Goal: Task Accomplishment & Management: Use online tool/utility

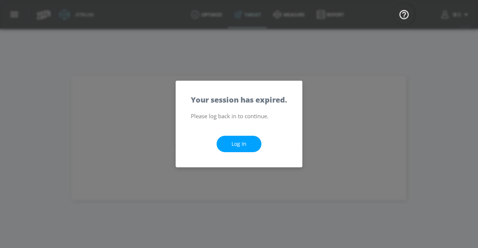
scroll to position [36, 0]
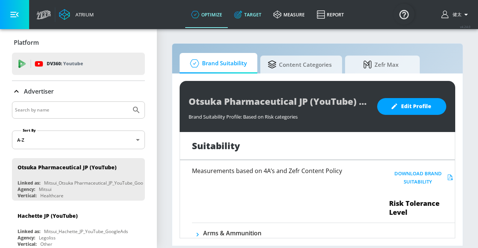
click at [242, 20] on link "Target" at bounding box center [247, 14] width 39 height 27
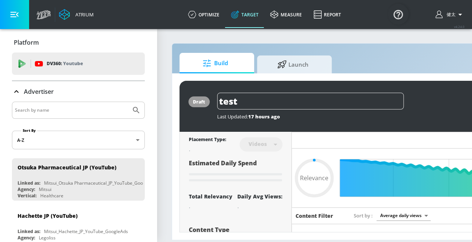
type input "0.05"
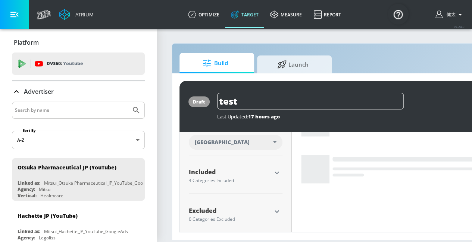
scroll to position [6, 0]
click at [278, 172] on icon "button" at bounding box center [277, 173] width 4 height 3
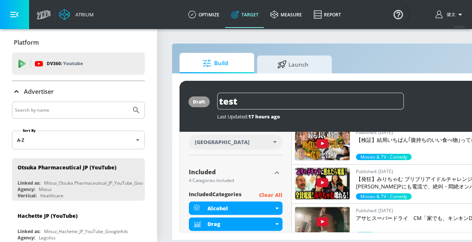
click at [275, 191] on p "Clear All" at bounding box center [271, 195] width 24 height 9
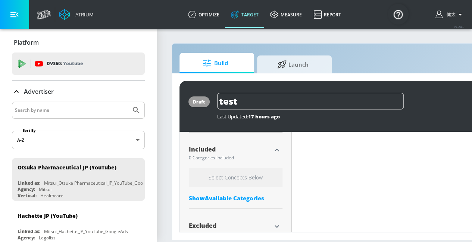
scroll to position [260, 0]
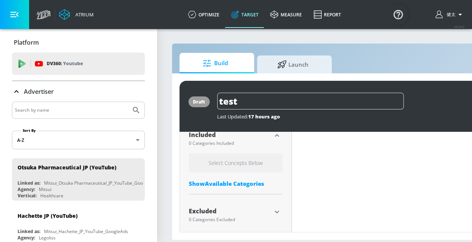
click at [249, 180] on div "Show Available Categories" at bounding box center [236, 183] width 94 height 7
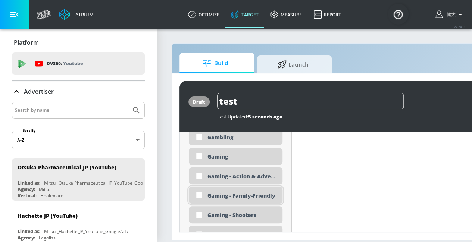
scroll to position [962, 0]
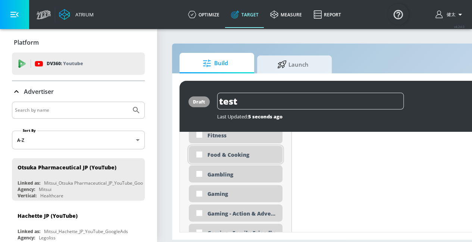
click at [241, 151] on div "Food & Cooking" at bounding box center [241, 154] width 69 height 7
checkbox input "true"
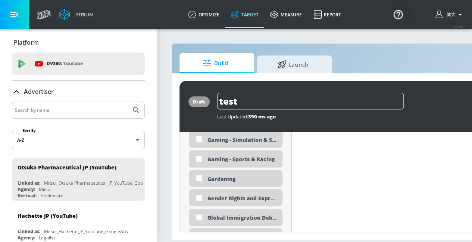
scroll to position [1074, 0]
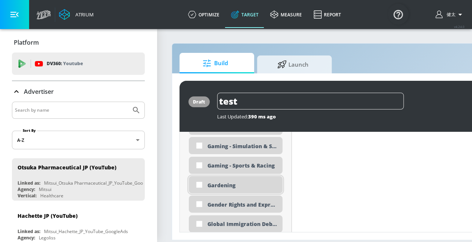
click at [249, 182] on div "Gardening" at bounding box center [241, 185] width 69 height 7
checkbox input "true"
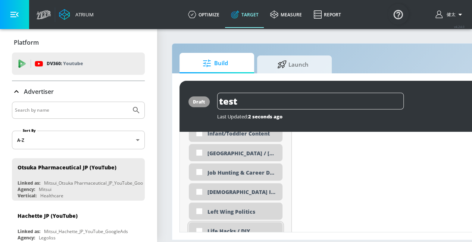
click at [248, 223] on div "Life Hacks / DIY" at bounding box center [236, 231] width 94 height 17
checkbox input "true"
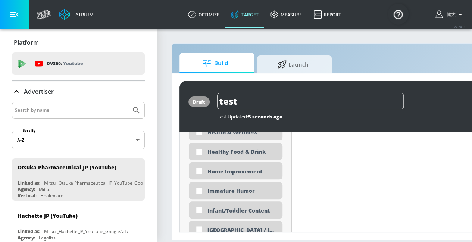
scroll to position [1226, 0]
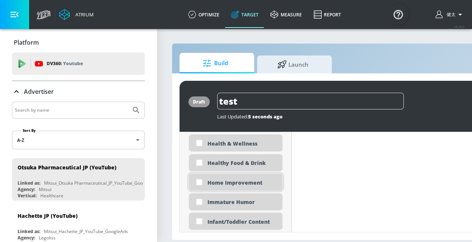
click at [250, 180] on div "Home Improvement" at bounding box center [241, 182] width 69 height 7
checkbox input "true"
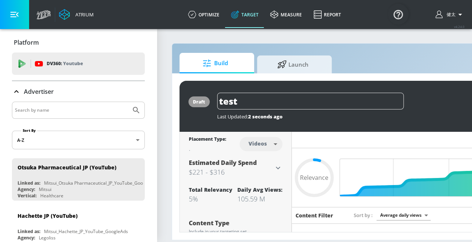
scroll to position [0, 0]
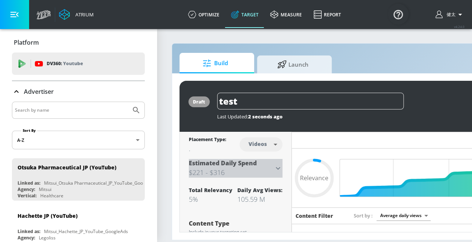
click at [272, 170] on h3 "$221 - $316" at bounding box center [231, 173] width 85 height 10
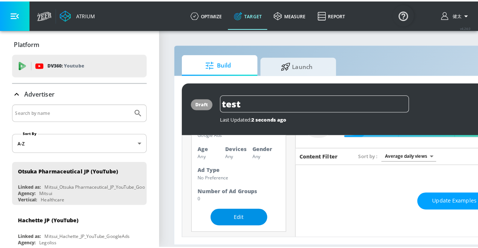
scroll to position [75, 0]
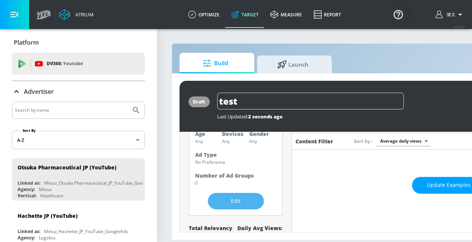
click at [253, 194] on button "Edit" at bounding box center [236, 201] width 56 height 17
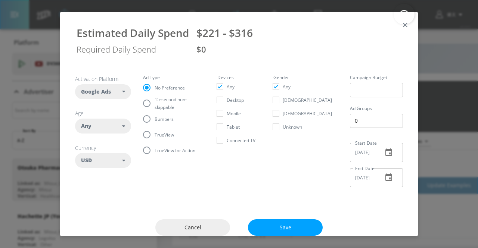
click at [114, 129] on div "Any" at bounding box center [101, 125] width 41 height 7
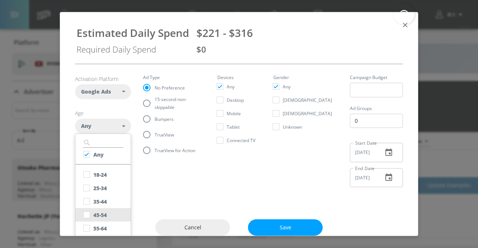
click at [105, 215] on div "45-54" at bounding box center [99, 215] width 13 height 7
checkbox input "false"
checkbox input "true"
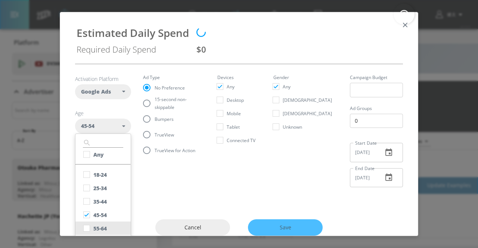
click at [103, 225] on div "55-64" at bounding box center [99, 228] width 13 height 7
checkbox input "true"
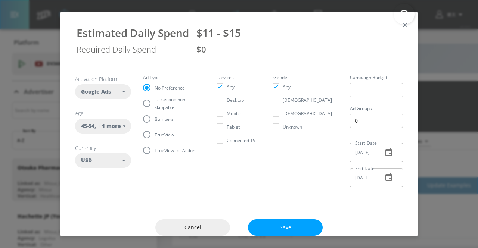
click at [124, 93] on div "Google Ads" at bounding box center [103, 91] width 56 height 15
click at [138, 180] on section "Activation Platform Google Ads DV360 Google Ads Age 45-54 , + 1 more ​ Any 18-2…" at bounding box center [239, 128] width 328 height 129
click at [126, 160] on div "USD" at bounding box center [103, 160] width 56 height 15
click at [100, 220] on div "JPY" at bounding box center [97, 219] width 9 height 7
checkbox input "false"
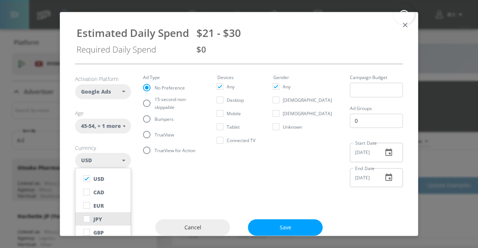
checkbox input "true"
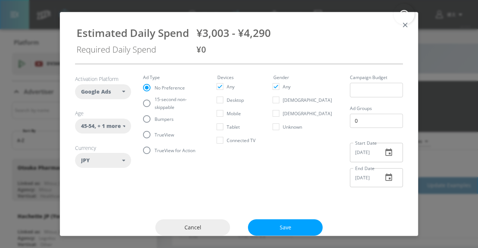
click at [184, 194] on div "Activation Platform Google Ads DV360 Google Ads Age 45-54 , + 1 more ​ Any 18-2…" at bounding box center [238, 134] width 357 height 141
click at [384, 153] on icon "button" at bounding box center [388, 152] width 9 height 9
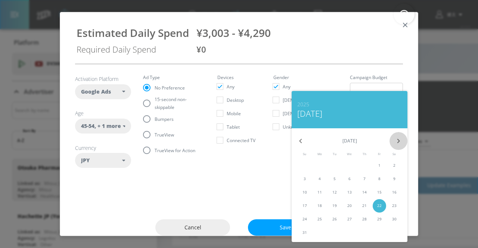
click at [398, 144] on icon "button" at bounding box center [398, 141] width 9 height 9
click at [319, 165] on p "1" at bounding box center [319, 166] width 2 height 6
type input "09/01/2025"
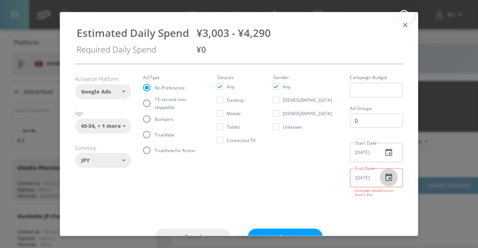
click at [384, 176] on icon "button" at bounding box center [388, 177] width 9 height 9
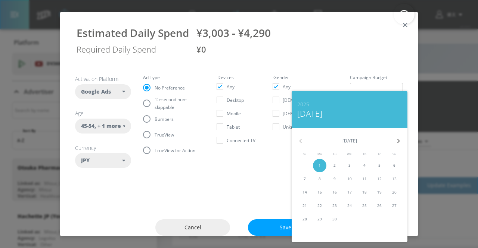
click at [335, 213] on button "30" at bounding box center [334, 219] width 13 height 13
type input "09/30/2025"
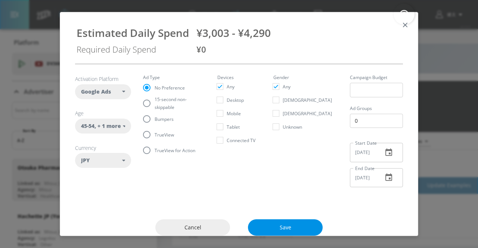
click at [304, 223] on button "Save" at bounding box center [285, 227] width 75 height 17
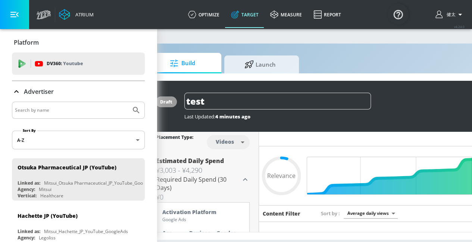
scroll to position [0, 34]
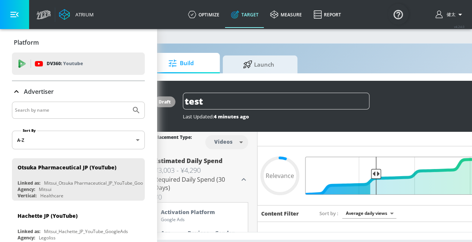
click at [375, 188] on input "Final Threshold" at bounding box center [414, 176] width 209 height 38
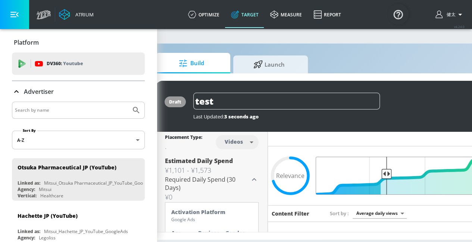
scroll to position [0, 32]
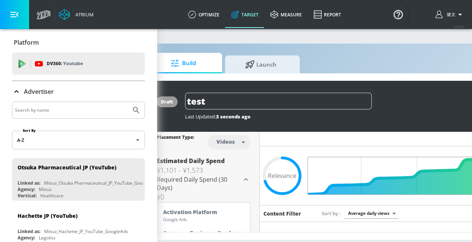
drag, startPoint x: 376, startPoint y: 173, endPoint x: 477, endPoint y: 179, distance: 100.9
click at [472, 179] on input "Final Threshold" at bounding box center [416, 176] width 209 height 38
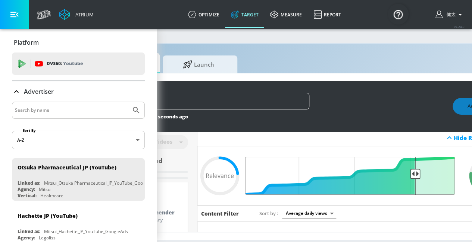
scroll to position [0, 96]
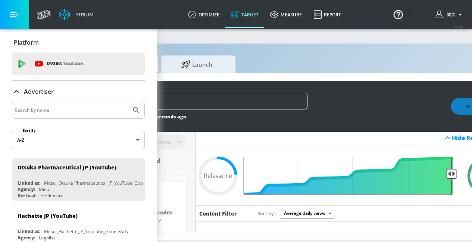
drag, startPoint x: 413, startPoint y: 174, endPoint x: 453, endPoint y: 174, distance: 40.3
type input "0.05"
click at [453, 174] on input "Final Threshold" at bounding box center [352, 176] width 209 height 38
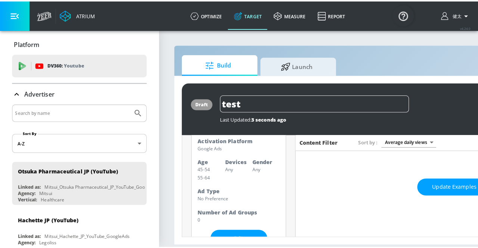
scroll to position [114, 0]
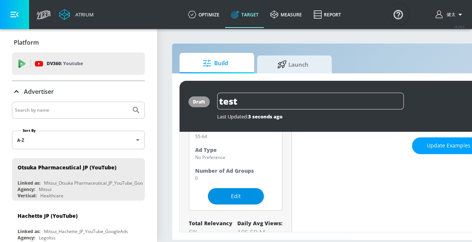
click at [243, 192] on span "Edit" at bounding box center [236, 196] width 26 height 9
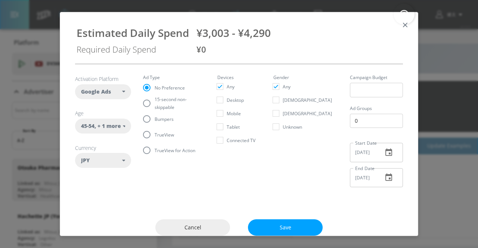
click at [122, 123] on div "45-54 , + 1 more" at bounding box center [102, 125] width 42 height 7
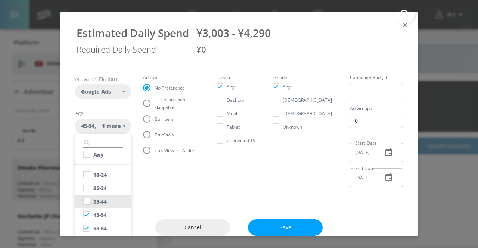
click at [91, 200] on input "checkbox" at bounding box center [86, 201] width 13 height 13
checkbox input "true"
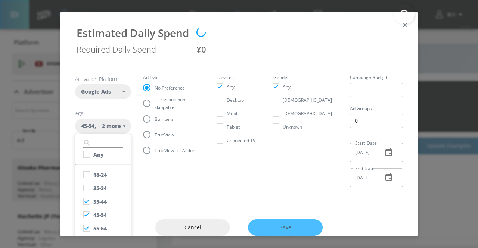
click at [267, 222] on div "Cancel Save" at bounding box center [238, 227] width 357 height 47
click at [272, 224] on div "Cancel Save" at bounding box center [238, 227] width 357 height 47
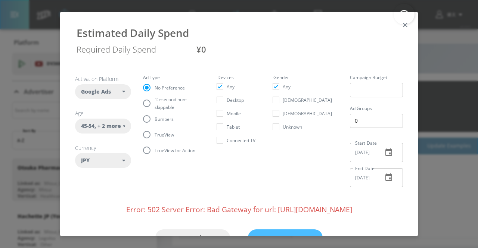
click at [123, 125] on icon at bounding box center [124, 126] width 3 height 2
click at [223, 181] on section "Activation Platform Google Ads DV360 Google Ads Age 45-54 , + 2 more ​ Any 18-2…" at bounding box center [239, 128] width 328 height 129
click at [208, 50] on div "¥0" at bounding box center [298, 49] width 205 height 11
click at [205, 50] on div "¥0" at bounding box center [298, 49] width 205 height 11
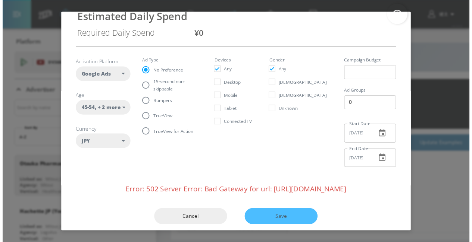
scroll to position [24, 0]
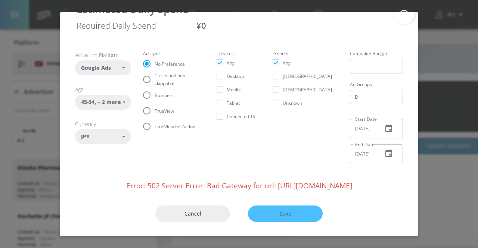
click at [281, 210] on div "Cancel Save" at bounding box center [238, 214] width 357 height 47
click at [192, 213] on span "Cancel" at bounding box center [192, 213] width 45 height 9
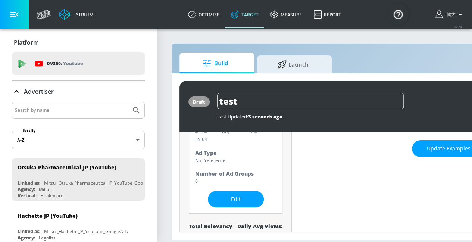
scroll to position [114, 0]
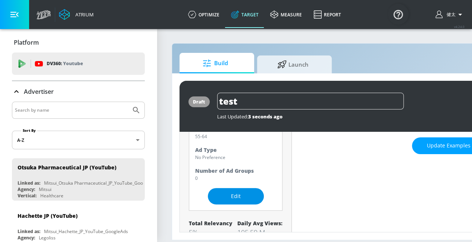
click at [244, 194] on span "Edit" at bounding box center [236, 196] width 26 height 9
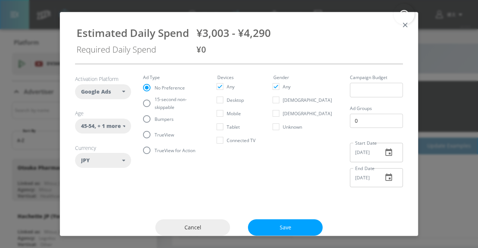
click at [108, 128] on span ", + 1 more" at bounding box center [107, 125] width 26 height 7
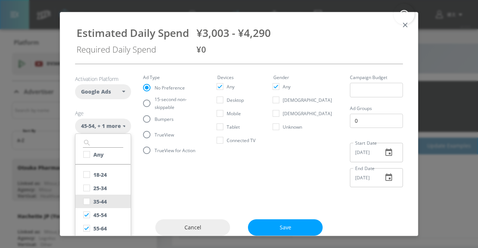
click at [99, 201] on div "35-44" at bounding box center [99, 201] width 13 height 7
checkbox input "true"
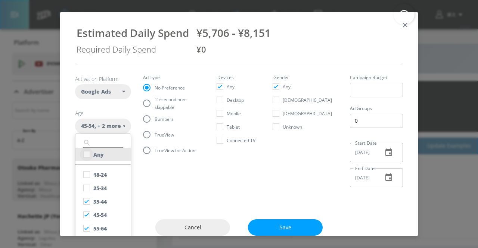
click at [88, 159] on input "checkbox" at bounding box center [86, 154] width 13 height 13
checkbox input "true"
checkbox input "false"
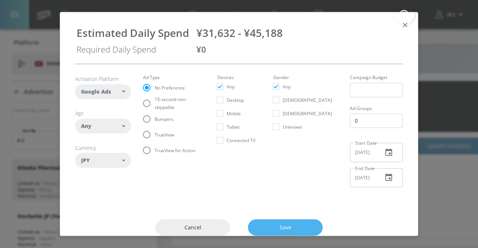
click at [255, 230] on button "Save" at bounding box center [285, 227] width 75 height 17
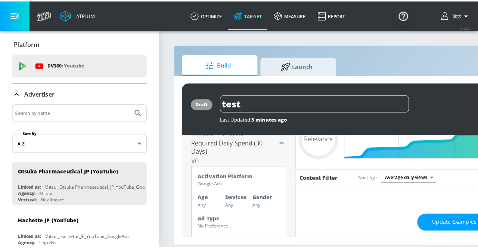
scroll to position [43, 0]
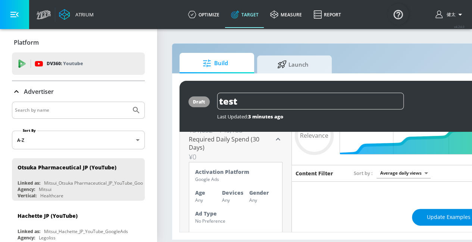
click at [434, 216] on span "Update Examples" at bounding box center [449, 217] width 44 height 9
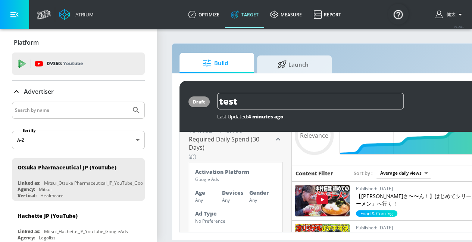
click at [11, 13] on icon "button" at bounding box center [14, 14] width 8 height 8
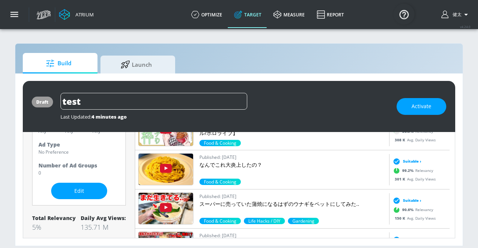
scroll to position [224, 0]
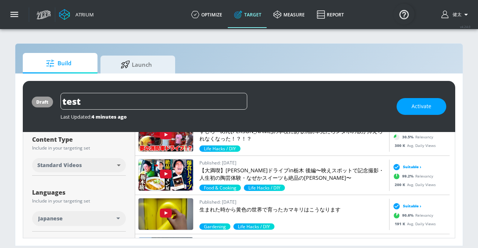
click at [104, 164] on body "Atrium optimize Target measure Report optimize Target measure Report v 4.24.0 健…" at bounding box center [239, 124] width 478 height 248
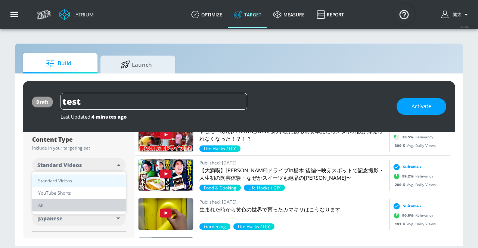
click at [56, 202] on li "All" at bounding box center [79, 205] width 94 height 12
type input "all"
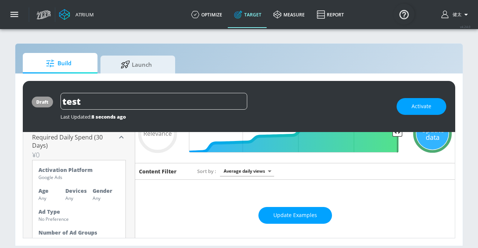
scroll to position [0, 0]
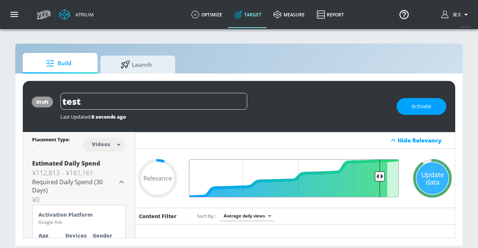
drag, startPoint x: 391, startPoint y: 176, endPoint x: 375, endPoint y: 177, distance: 16.1
type input "0.13"
click at [375, 177] on input "Final Threshold" at bounding box center [294, 178] width 215 height 38
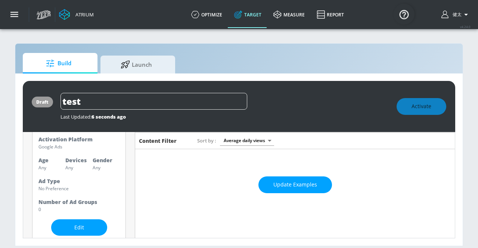
scroll to position [112, 0]
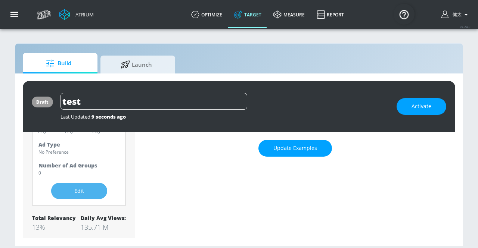
click at [100, 190] on button "Edit" at bounding box center [79, 191] width 56 height 17
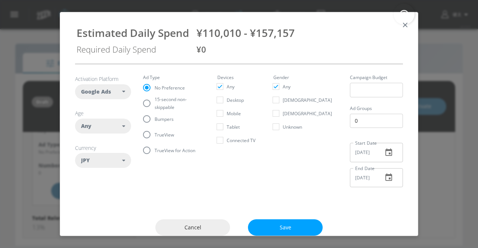
click at [116, 122] on div "Any" at bounding box center [101, 125] width 41 height 7
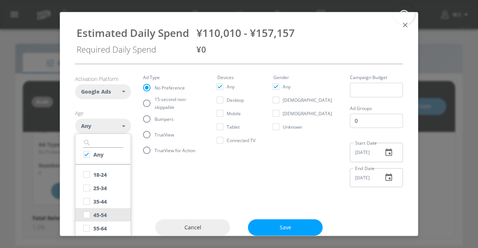
click at [98, 212] on div "45-54" at bounding box center [99, 215] width 13 height 7
checkbox input "false"
checkbox input "true"
click at [96, 223] on button "55-64" at bounding box center [102, 228] width 55 height 13
checkbox input "true"
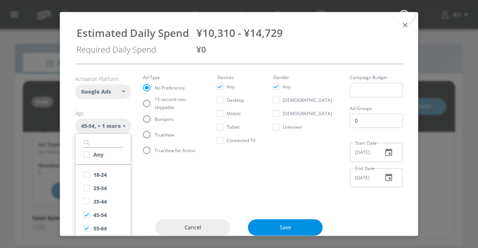
click at [291, 226] on span "Save" at bounding box center [285, 227] width 45 height 9
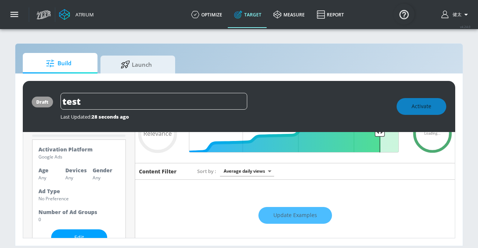
scroll to position [0, 0]
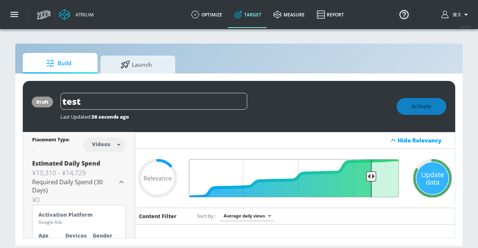
drag, startPoint x: 371, startPoint y: 176, endPoint x: 367, endPoint y: 176, distance: 4.1
click at [367, 176] on input "Final Threshold" at bounding box center [294, 178] width 215 height 38
drag, startPoint x: 367, startPoint y: 176, endPoint x: 360, endPoint y: 175, distance: 7.1
click at [360, 175] on input "Final Threshold" at bounding box center [294, 178] width 215 height 38
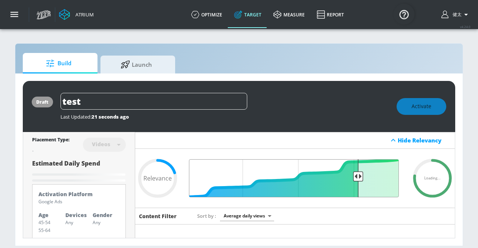
drag, startPoint x: 360, startPoint y: 175, endPoint x: 352, endPoint y: 176, distance: 7.5
click at [352, 176] on input "Final Threshold" at bounding box center [294, 178] width 215 height 38
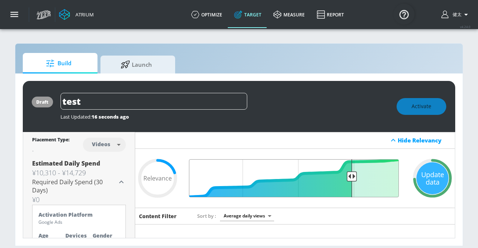
drag, startPoint x: 359, startPoint y: 172, endPoint x: 347, endPoint y: 174, distance: 12.1
click at [347, 174] on input "Final Threshold" at bounding box center [294, 178] width 215 height 38
drag, startPoint x: 347, startPoint y: 175, endPoint x: 353, endPoint y: 175, distance: 5.6
click at [353, 175] on input "Final Threshold" at bounding box center [294, 178] width 215 height 38
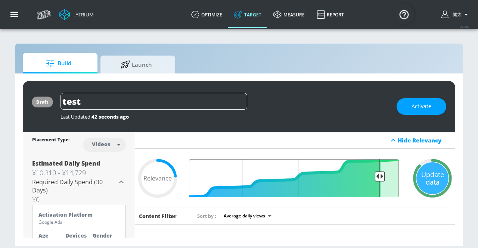
drag, startPoint x: 354, startPoint y: 172, endPoint x: 375, endPoint y: 173, distance: 21.3
click at [375, 173] on input "Final Threshold" at bounding box center [294, 178] width 215 height 38
drag, startPoint x: 374, startPoint y: 177, endPoint x: 392, endPoint y: 175, distance: 18.3
type input "0.05"
click at [392, 175] on input "Final Threshold" at bounding box center [294, 178] width 215 height 38
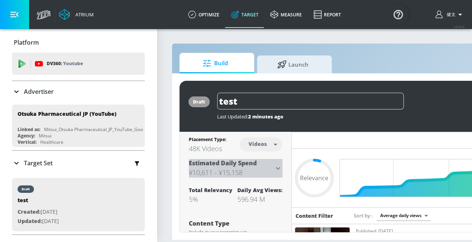
click at [275, 169] on icon at bounding box center [277, 168] width 9 height 9
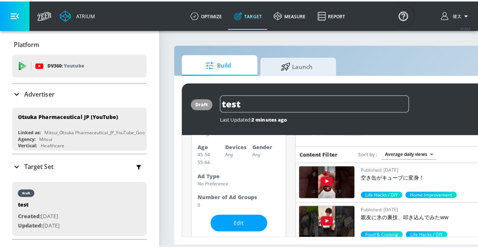
scroll to position [66, 0]
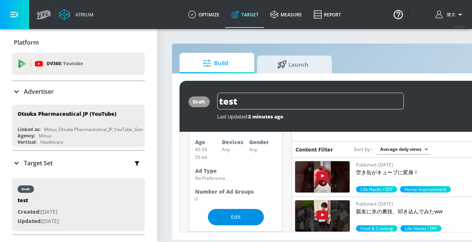
click at [235, 213] on span "Edit" at bounding box center [236, 217] width 26 height 9
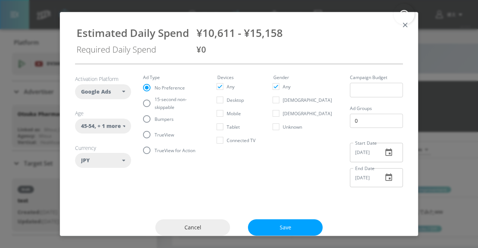
click at [114, 123] on span ", + 1 more" at bounding box center [107, 125] width 26 height 7
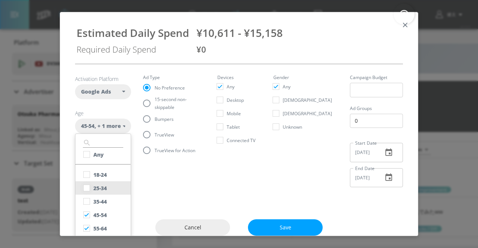
click at [87, 186] on input "checkbox" at bounding box center [86, 187] width 13 height 13
checkbox input "true"
click at [89, 201] on input "checkbox" at bounding box center [86, 201] width 13 height 13
checkbox input "true"
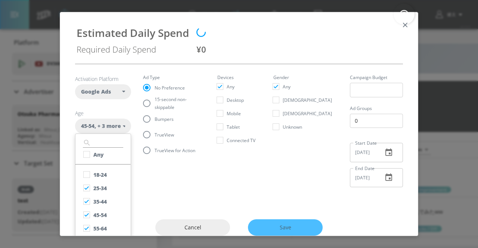
click at [292, 232] on div "Cancel Save" at bounding box center [238, 227] width 357 height 47
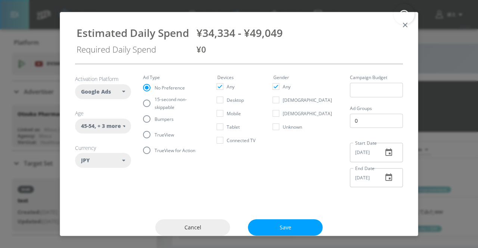
click at [107, 166] on div "JPY" at bounding box center [103, 160] width 56 height 15
click at [142, 179] on section "Activation Platform Google Ads DV360 Google Ads Age 45-54 , + 3 more ​ Any 18-2…" at bounding box center [239, 128] width 328 height 129
click at [110, 125] on span ", + 3 more" at bounding box center [107, 125] width 26 height 7
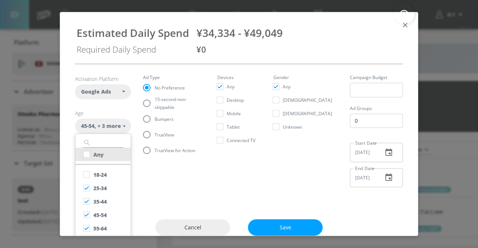
click at [87, 158] on input "checkbox" at bounding box center [86, 154] width 13 height 13
checkbox input "true"
checkbox input "false"
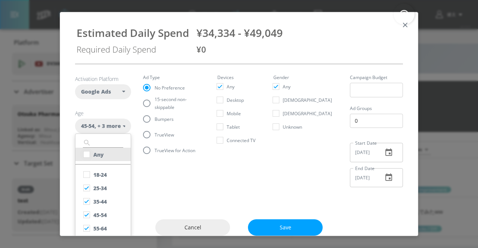
checkbox input "false"
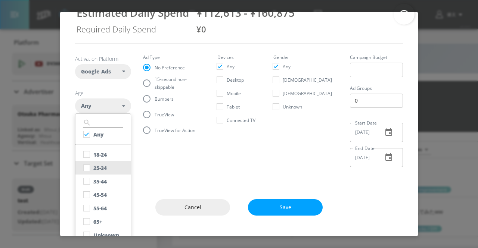
scroll to position [29, 0]
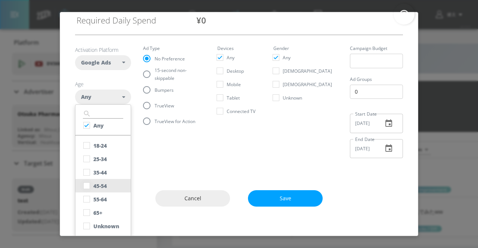
click at [86, 185] on input "checkbox" at bounding box center [86, 185] width 13 height 13
checkbox input "true"
checkbox input "false"
click at [89, 201] on input "checkbox" at bounding box center [86, 198] width 13 height 13
checkbox input "true"
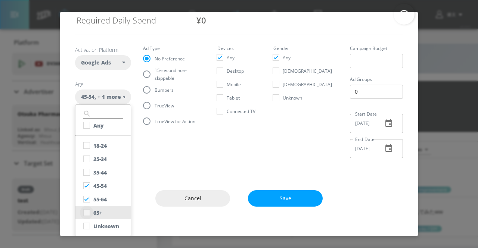
click at [89, 212] on input "checkbox" at bounding box center [86, 212] width 13 height 13
checkbox input "true"
click at [88, 226] on input "checkbox" at bounding box center [86, 225] width 13 height 13
checkbox input "true"
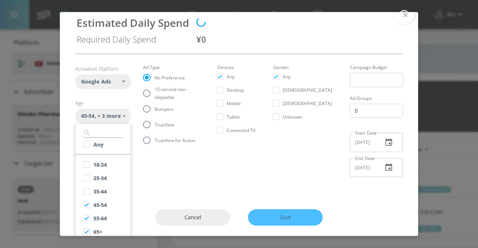
scroll to position [0, 0]
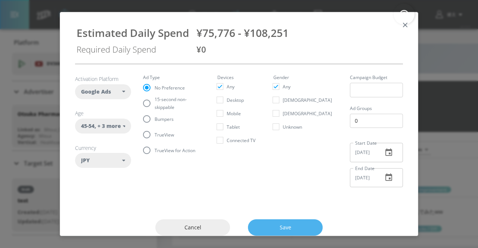
click at [270, 228] on span "Save" at bounding box center [285, 227] width 45 height 9
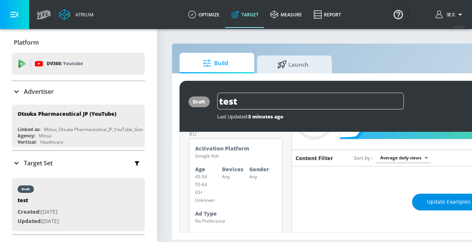
scroll to position [60, 0]
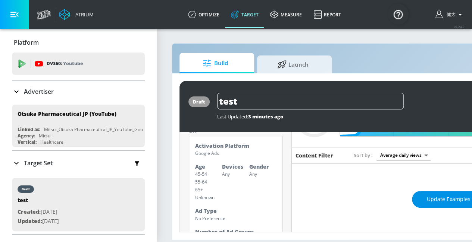
click at [447, 198] on span "Update Examples" at bounding box center [449, 199] width 44 height 9
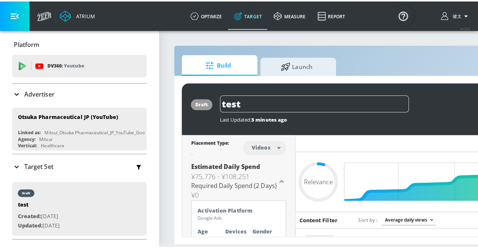
scroll to position [37, 0]
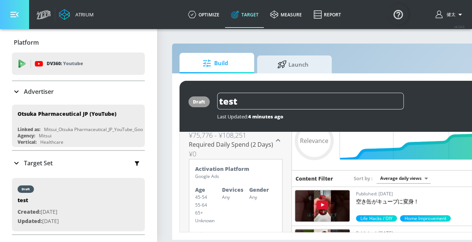
click at [11, 10] on icon "button" at bounding box center [14, 14] width 8 height 8
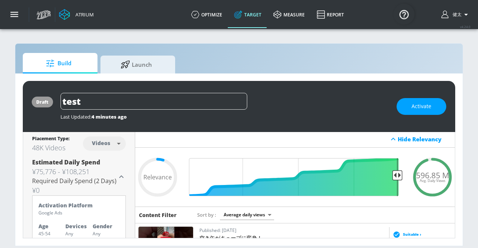
scroll to position [1, 0]
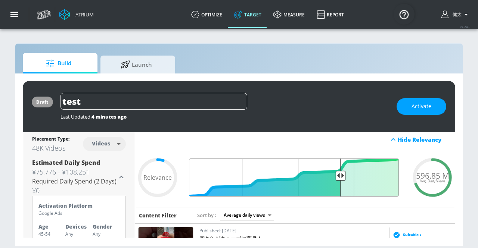
drag, startPoint x: 390, startPoint y: 175, endPoint x: 336, endPoint y: 175, distance: 53.3
click at [336, 175] on input "Final Threshold" at bounding box center [294, 178] width 215 height 38
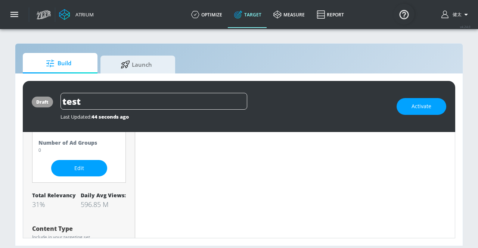
scroll to position [38, 0]
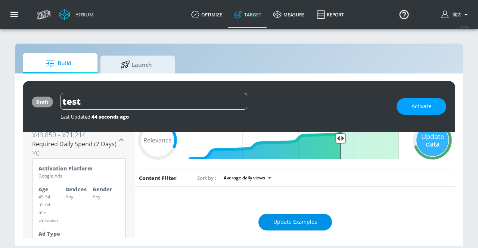
click at [317, 227] on button "Update Examples" at bounding box center [294, 222] width 73 height 17
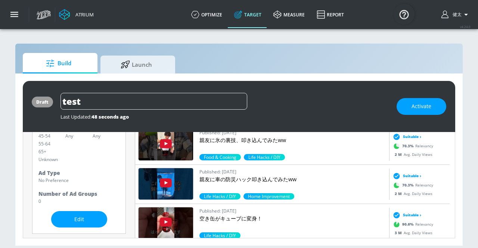
scroll to position [0, 0]
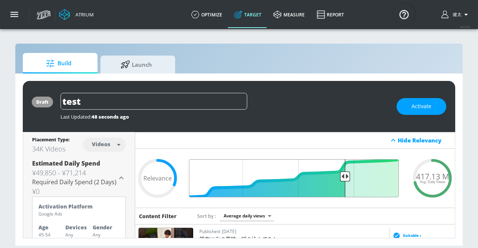
click at [341, 175] on input "Final Threshold" at bounding box center [294, 178] width 215 height 38
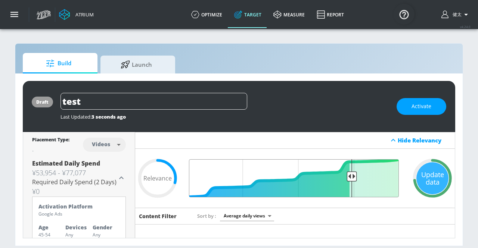
click at [346, 175] on input "Final Threshold" at bounding box center [294, 178] width 215 height 38
type input "0.25"
click at [350, 176] on input "Final Threshold" at bounding box center [294, 178] width 215 height 38
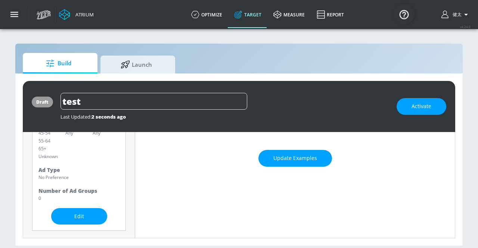
scroll to position [112, 0]
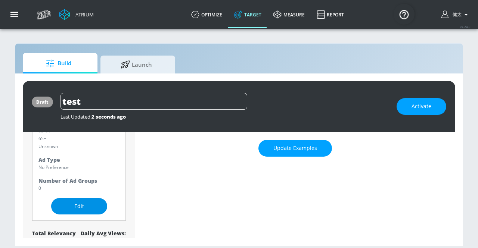
click at [80, 206] on span "Edit" at bounding box center [79, 206] width 26 height 9
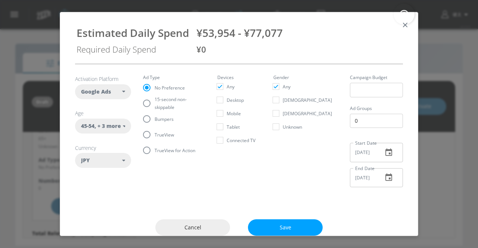
click at [117, 126] on span ", + 3 more" at bounding box center [107, 125] width 26 height 7
click at [101, 156] on div "Any" at bounding box center [98, 154] width 10 height 7
checkbox input "true"
checkbox input "false"
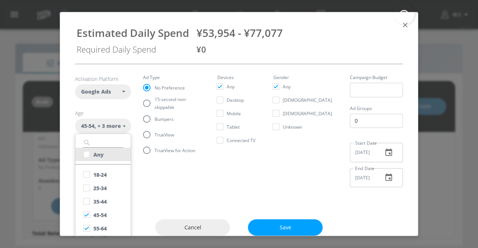
checkbox input "false"
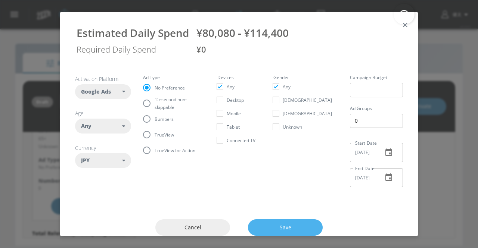
click at [269, 223] on span "Save" at bounding box center [285, 227] width 45 height 9
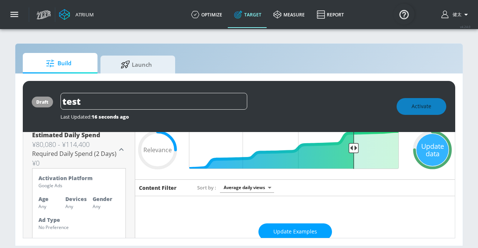
scroll to position [0, 0]
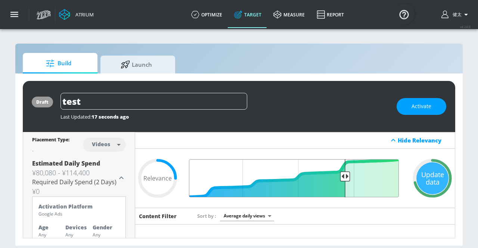
drag, startPoint x: 348, startPoint y: 175, endPoint x: 340, endPoint y: 173, distance: 8.6
click at [340, 173] on input "Final Threshold" at bounding box center [294, 178] width 215 height 38
drag, startPoint x: 340, startPoint y: 173, endPoint x: 335, endPoint y: 173, distance: 5.6
click at [335, 173] on input "Final Threshold" at bounding box center [294, 178] width 215 height 38
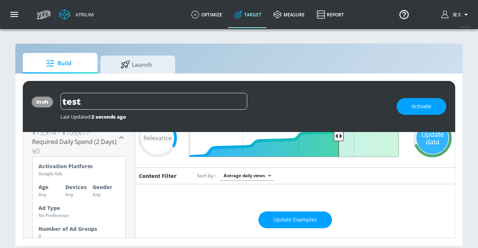
scroll to position [75, 0]
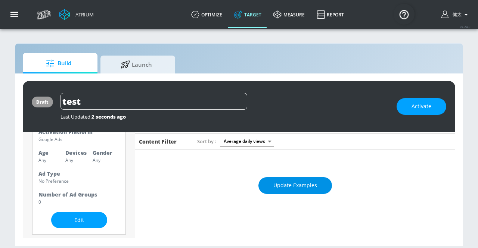
click at [305, 191] on button "Update Examples" at bounding box center [294, 185] width 73 height 17
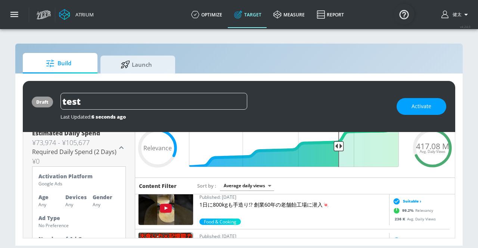
scroll to position [0, 0]
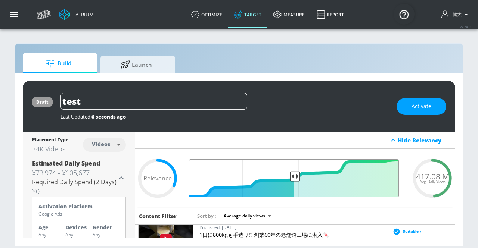
drag, startPoint x: 334, startPoint y: 176, endPoint x: 292, endPoint y: 177, distance: 41.0
type input "0.52"
click at [292, 177] on input "Final Threshold" at bounding box center [294, 178] width 215 height 38
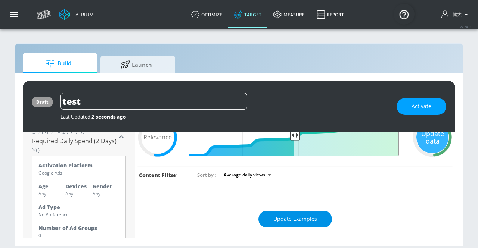
scroll to position [56, 0]
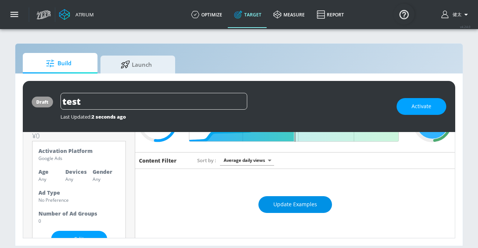
click at [279, 210] on button "Update Examples" at bounding box center [294, 204] width 73 height 17
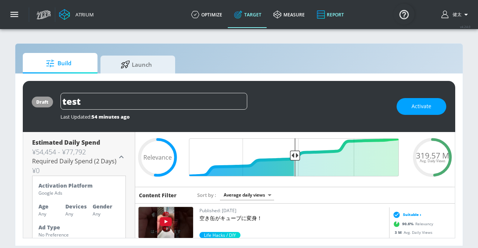
scroll to position [0, 0]
